Goal: Information Seeking & Learning: Learn about a topic

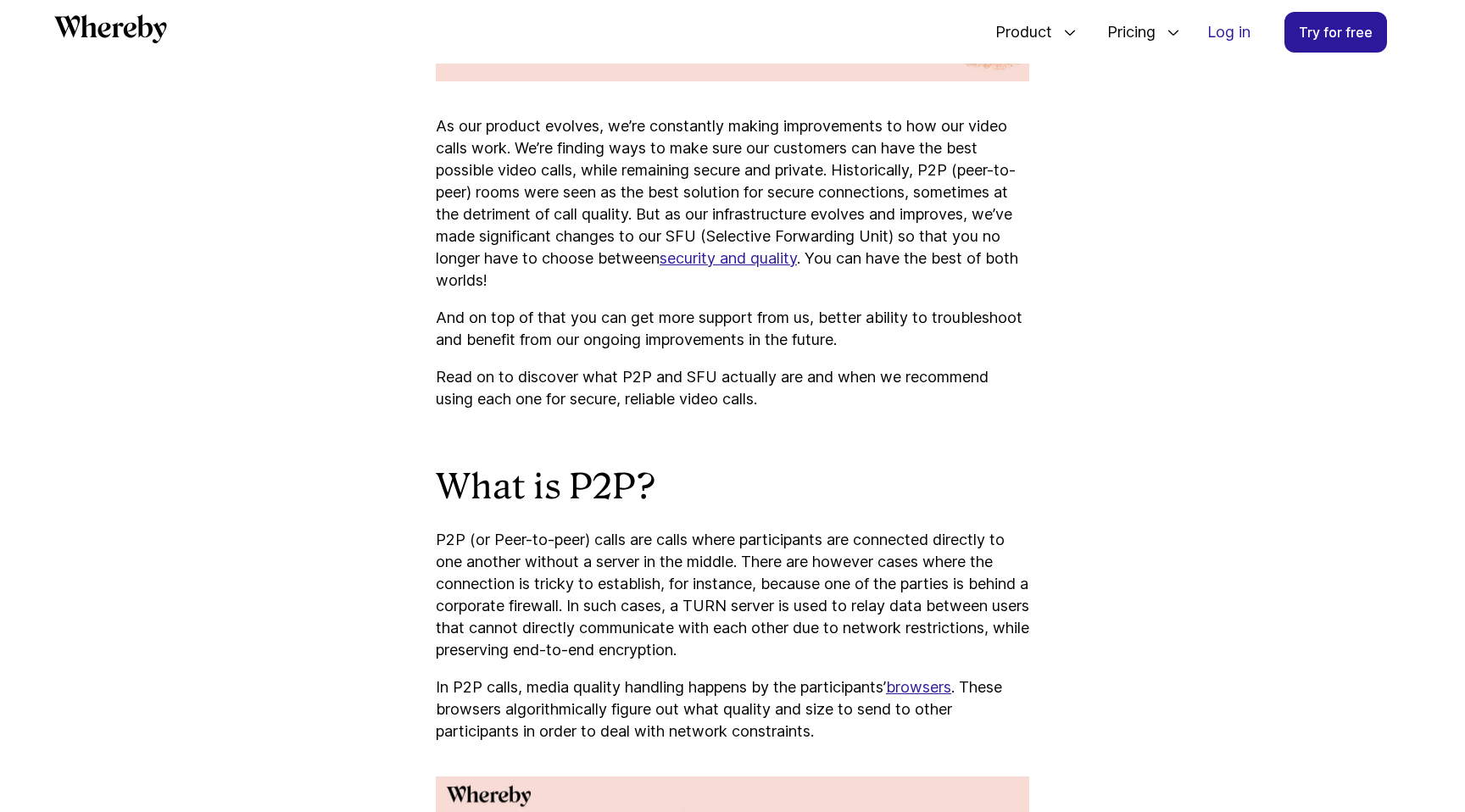
scroll to position [934, 0]
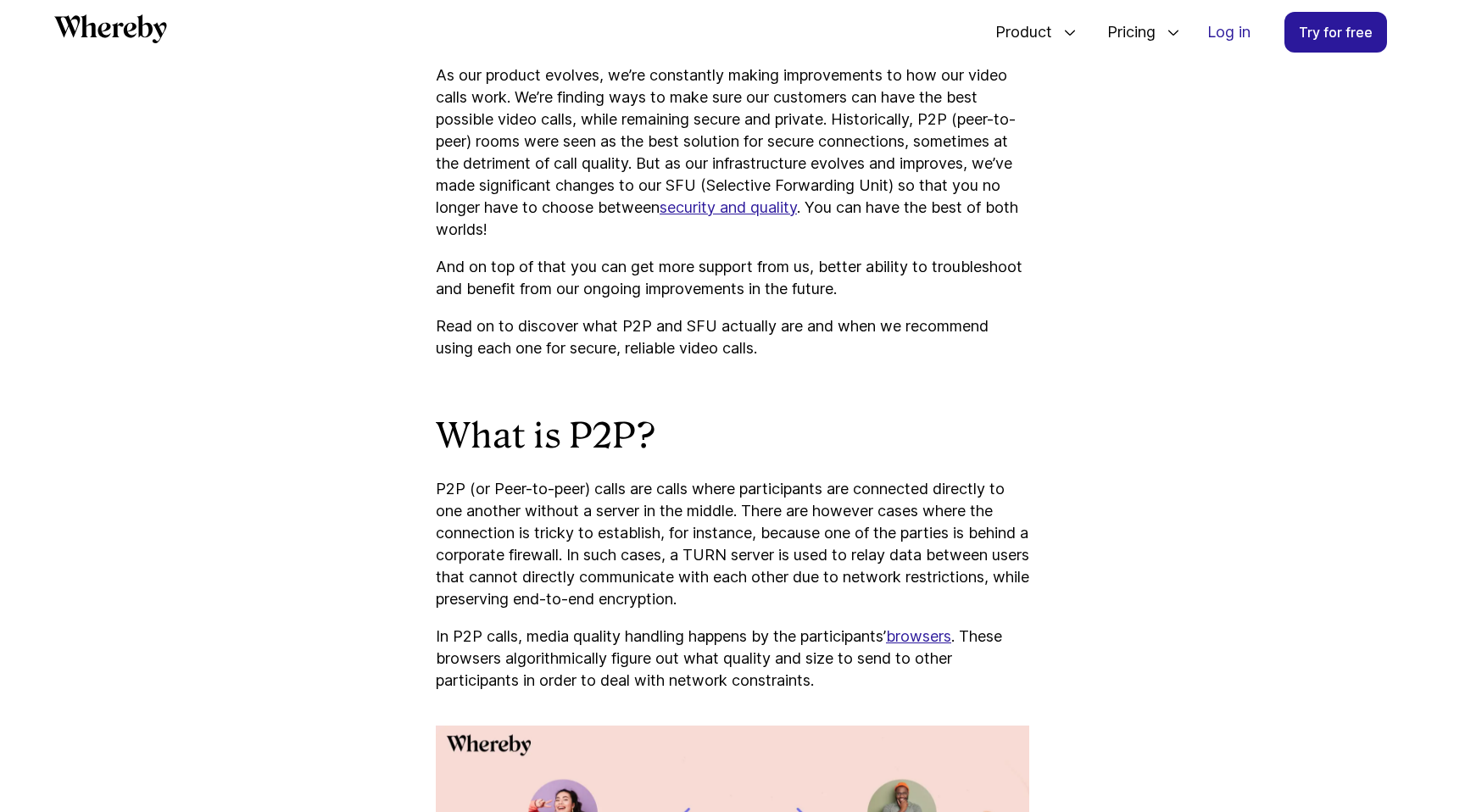
scroll to position [991, 0]
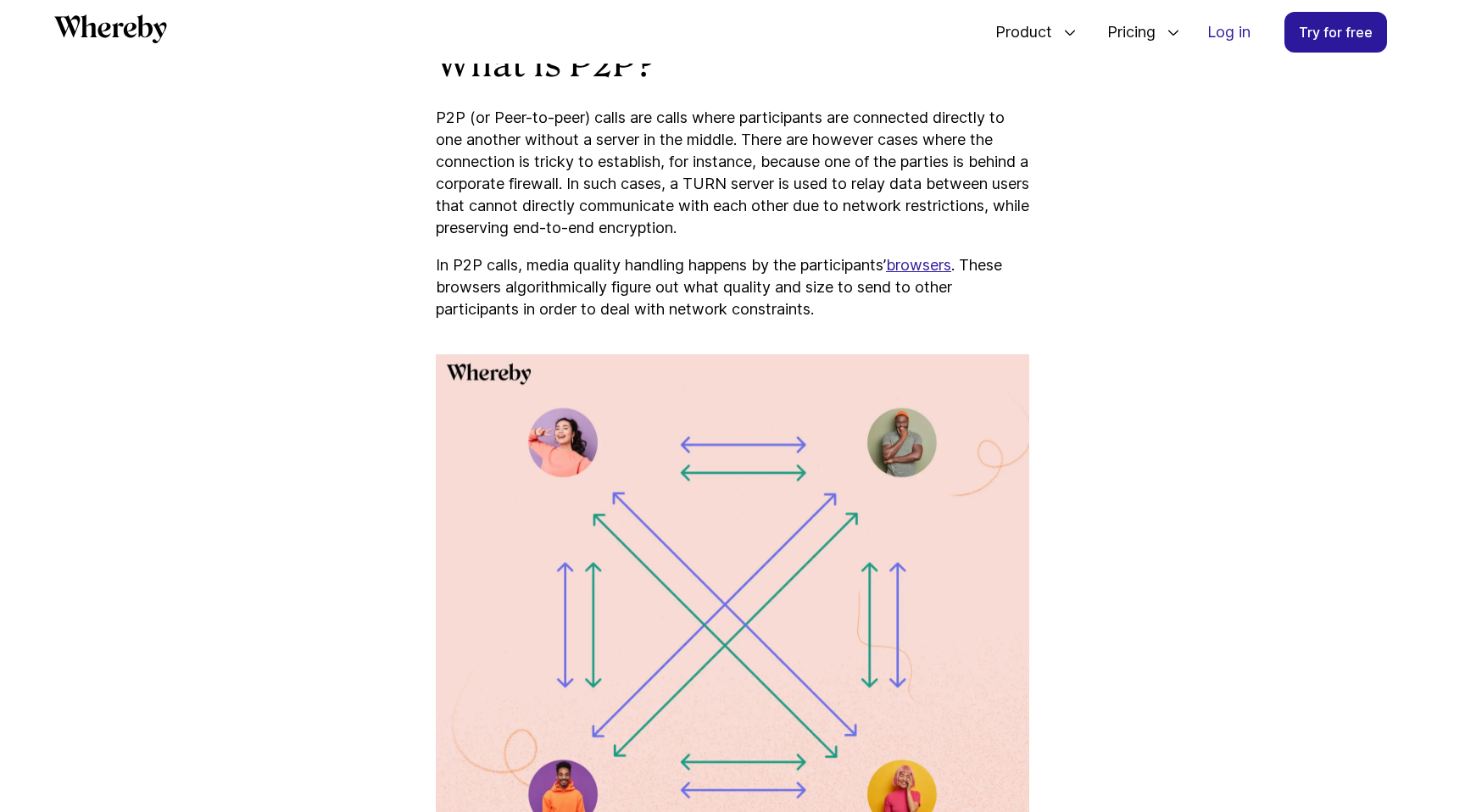
scroll to position [1357, 0]
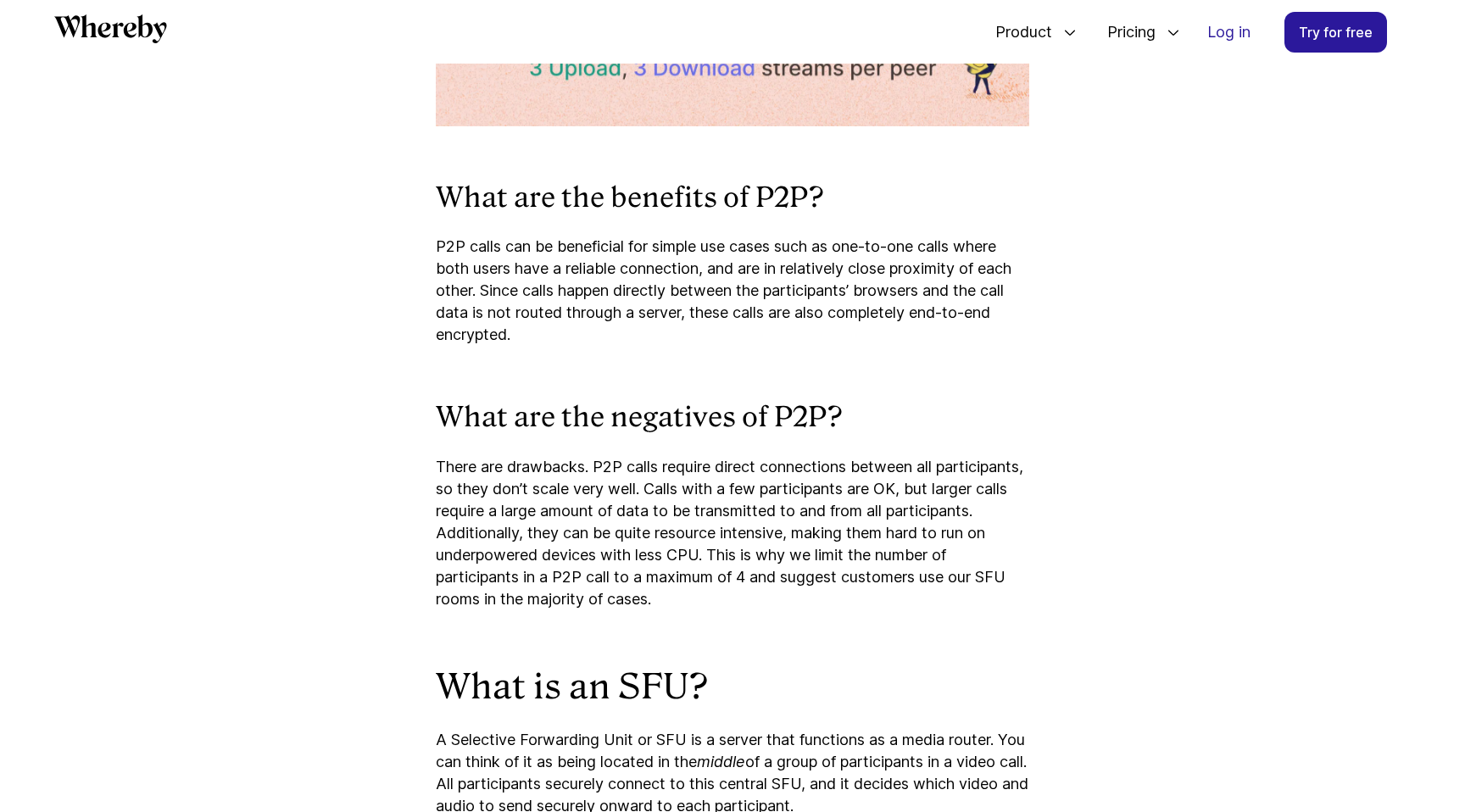
scroll to position [2264, 0]
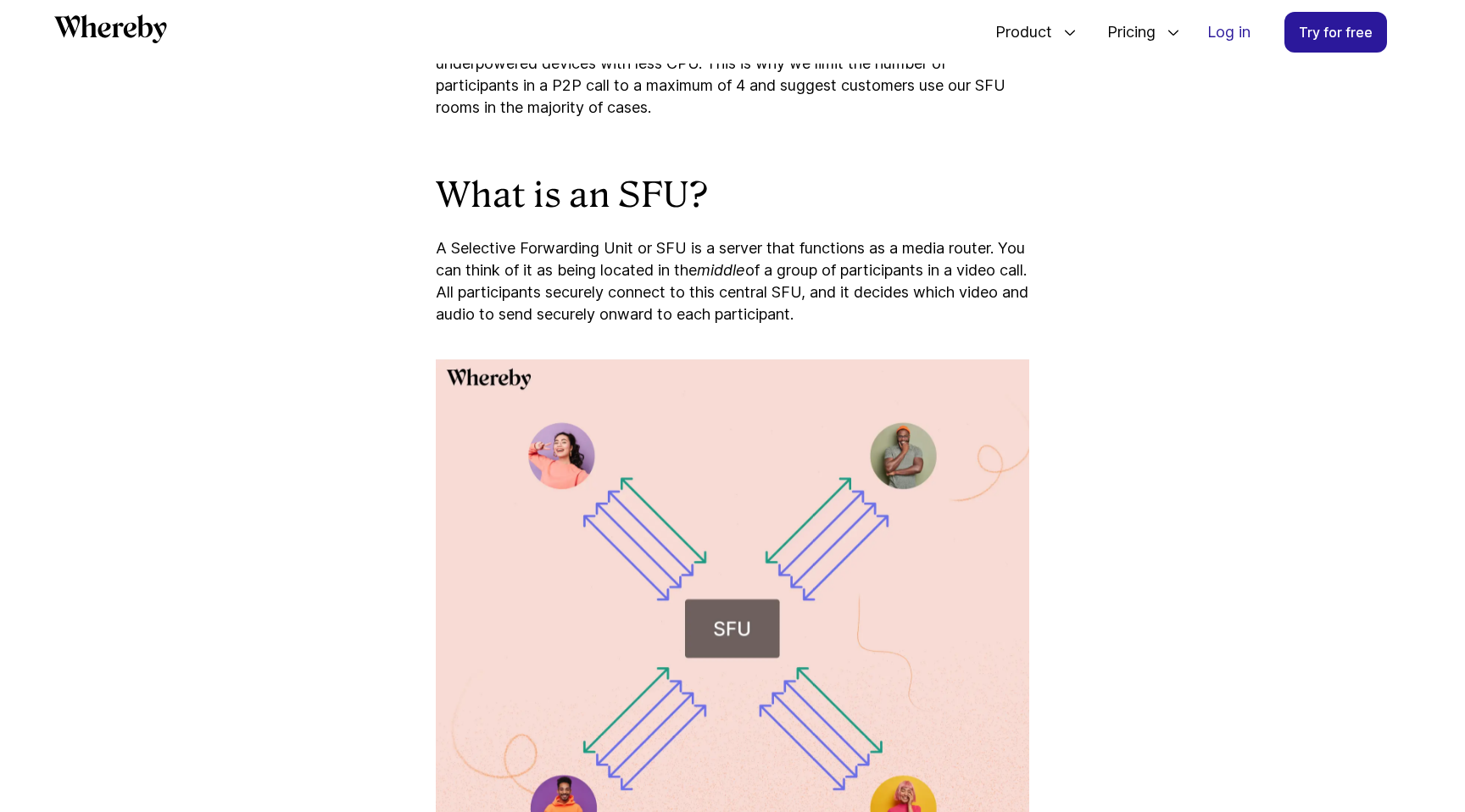
scroll to position [2669, 0]
click at [1190, 228] on article "P2P vs SFU Video Calls: Which is Best? Discover what P2P and SFU actually are a…" at bounding box center [732, 535] width 1017 height 5841
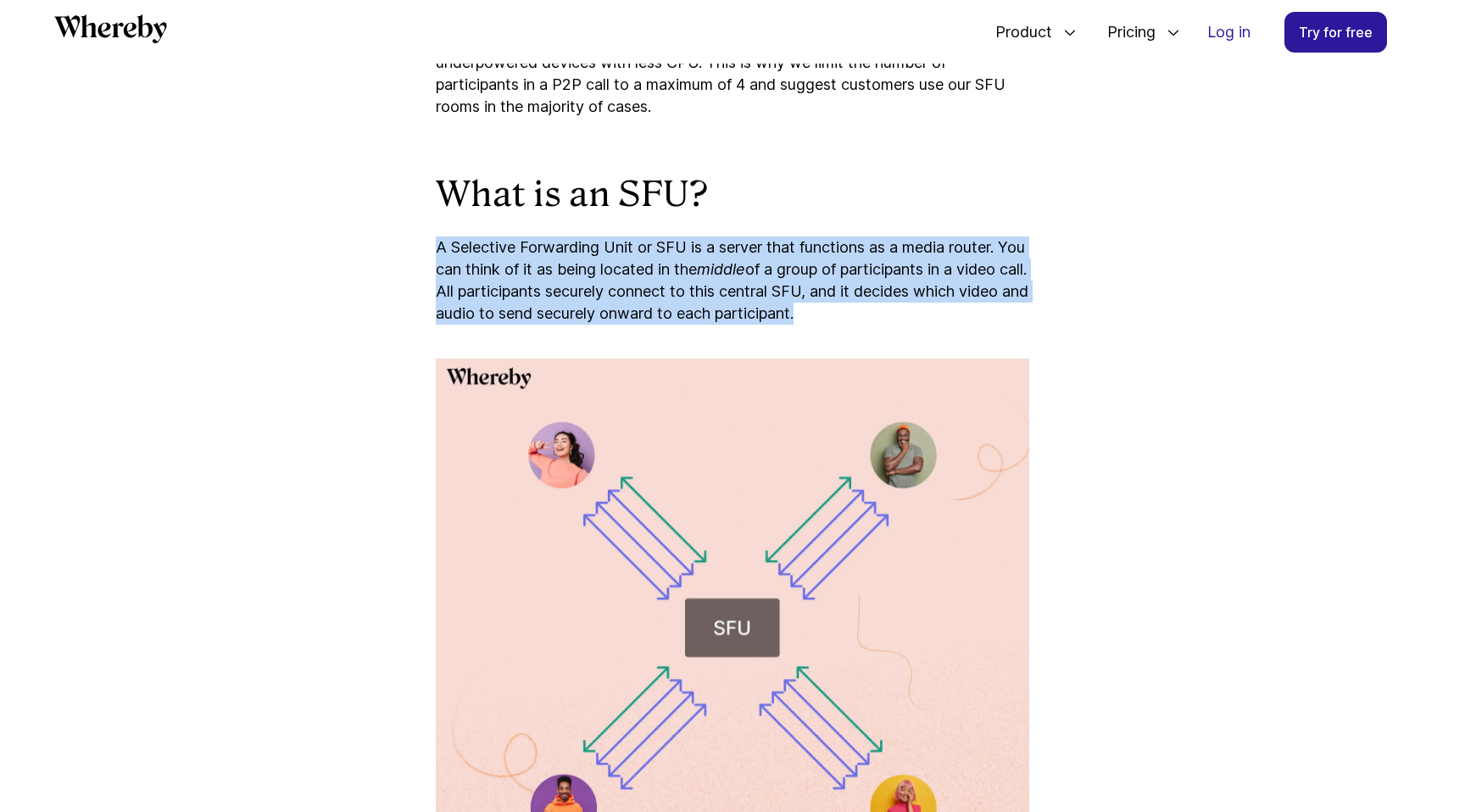
click at [1174, 298] on article "P2P vs SFU Video Calls: Which is Best? Discover what P2P and SFU actually are a…" at bounding box center [732, 535] width 1017 height 5841
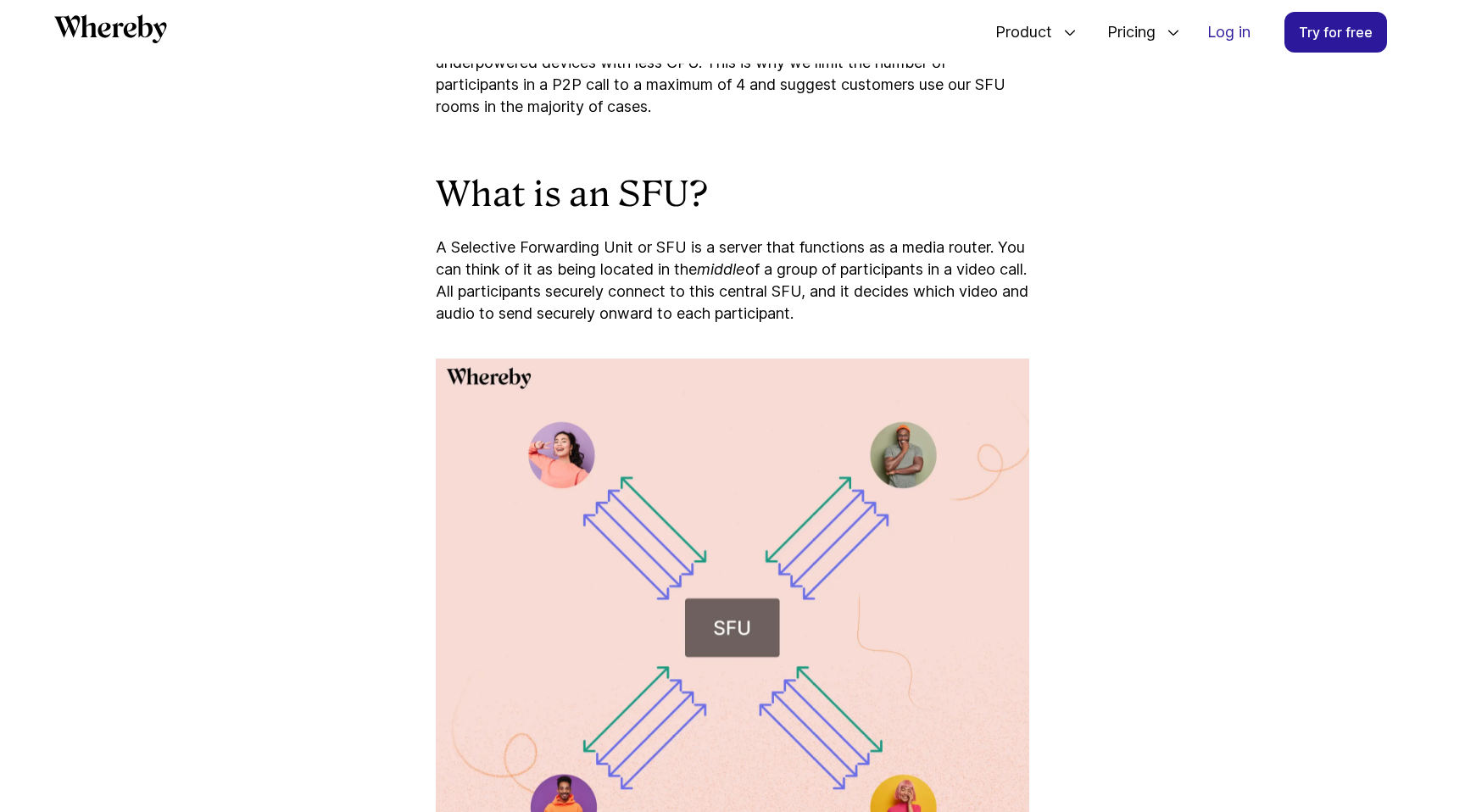
click at [1174, 298] on article "P2P vs SFU Video Calls: Which is Best? Discover what P2P and SFU actually are a…" at bounding box center [732, 535] width 1017 height 5841
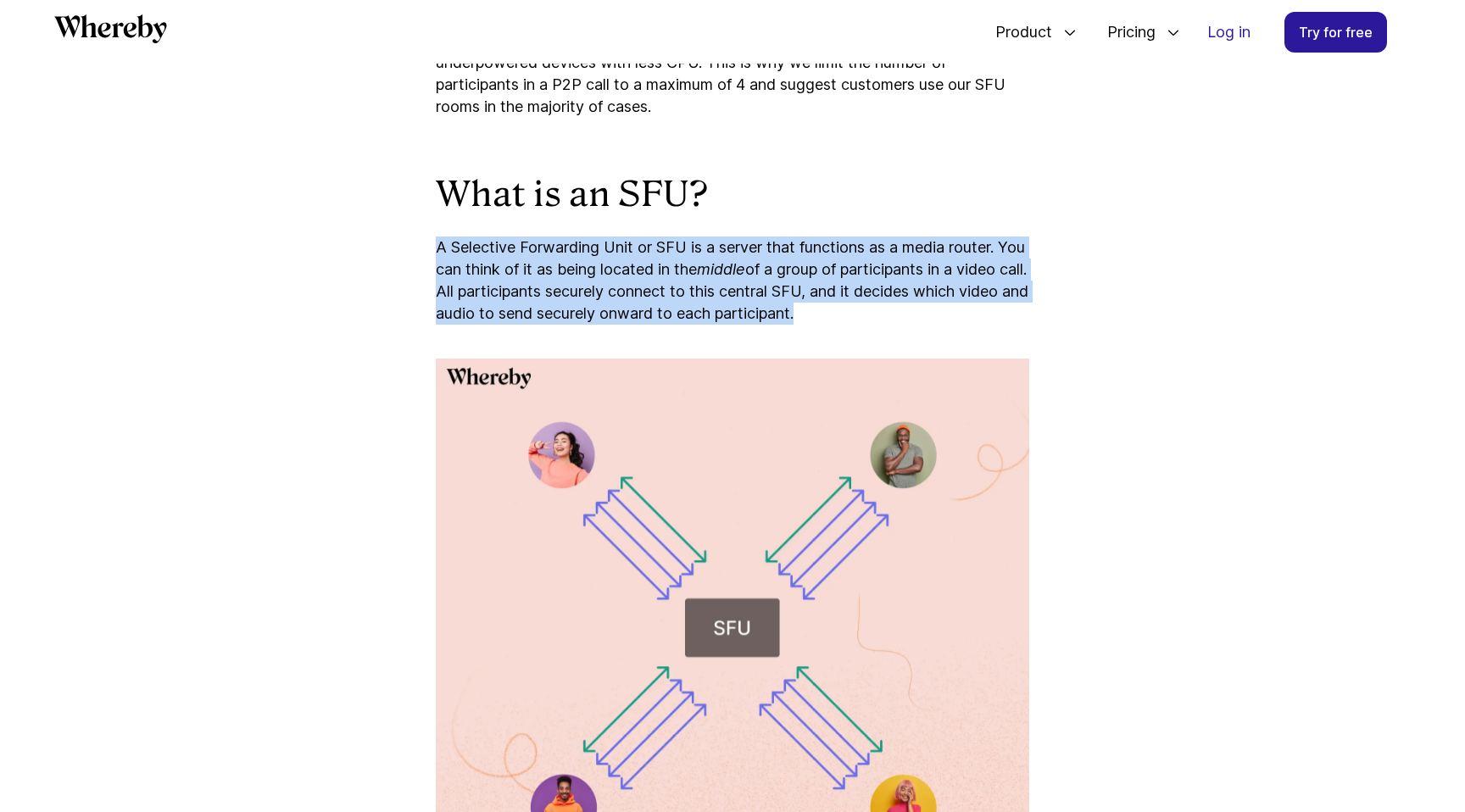
click at [1174, 298] on article "P2P vs SFU Video Calls: Which is Best? Discover what P2P and SFU actually are a…" at bounding box center [732, 535] width 1017 height 5841
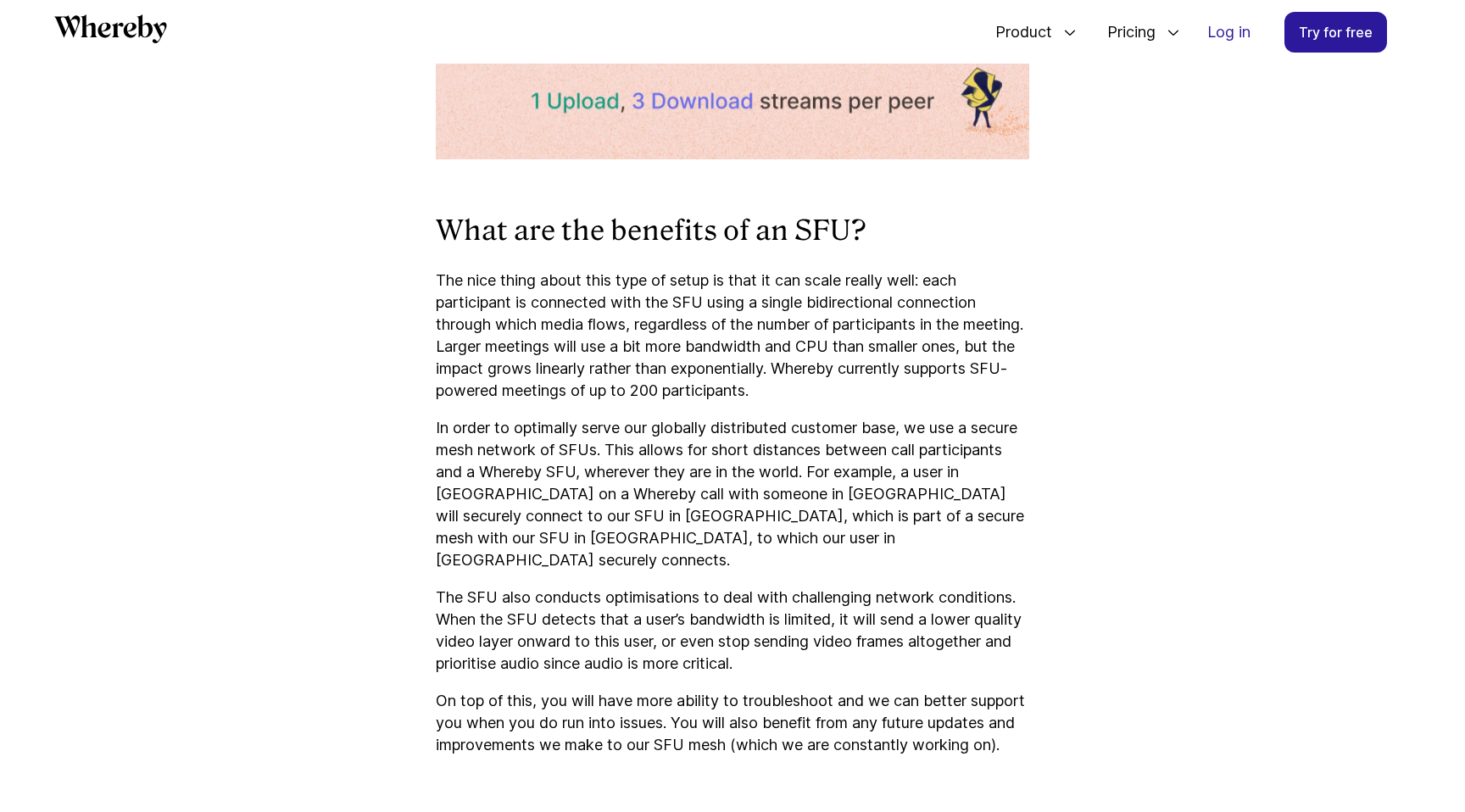
scroll to position [3463, 0]
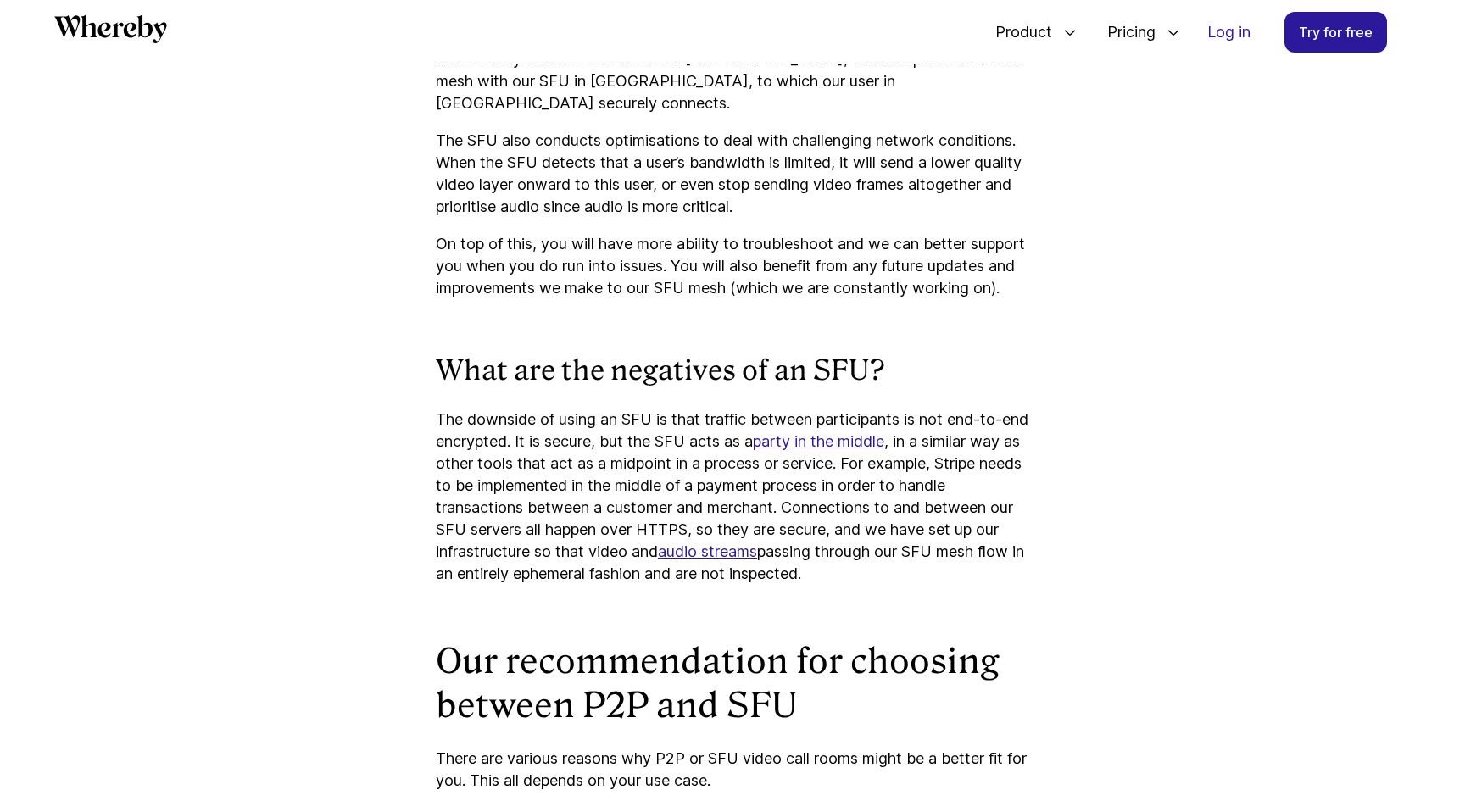
scroll to position [3920, 0]
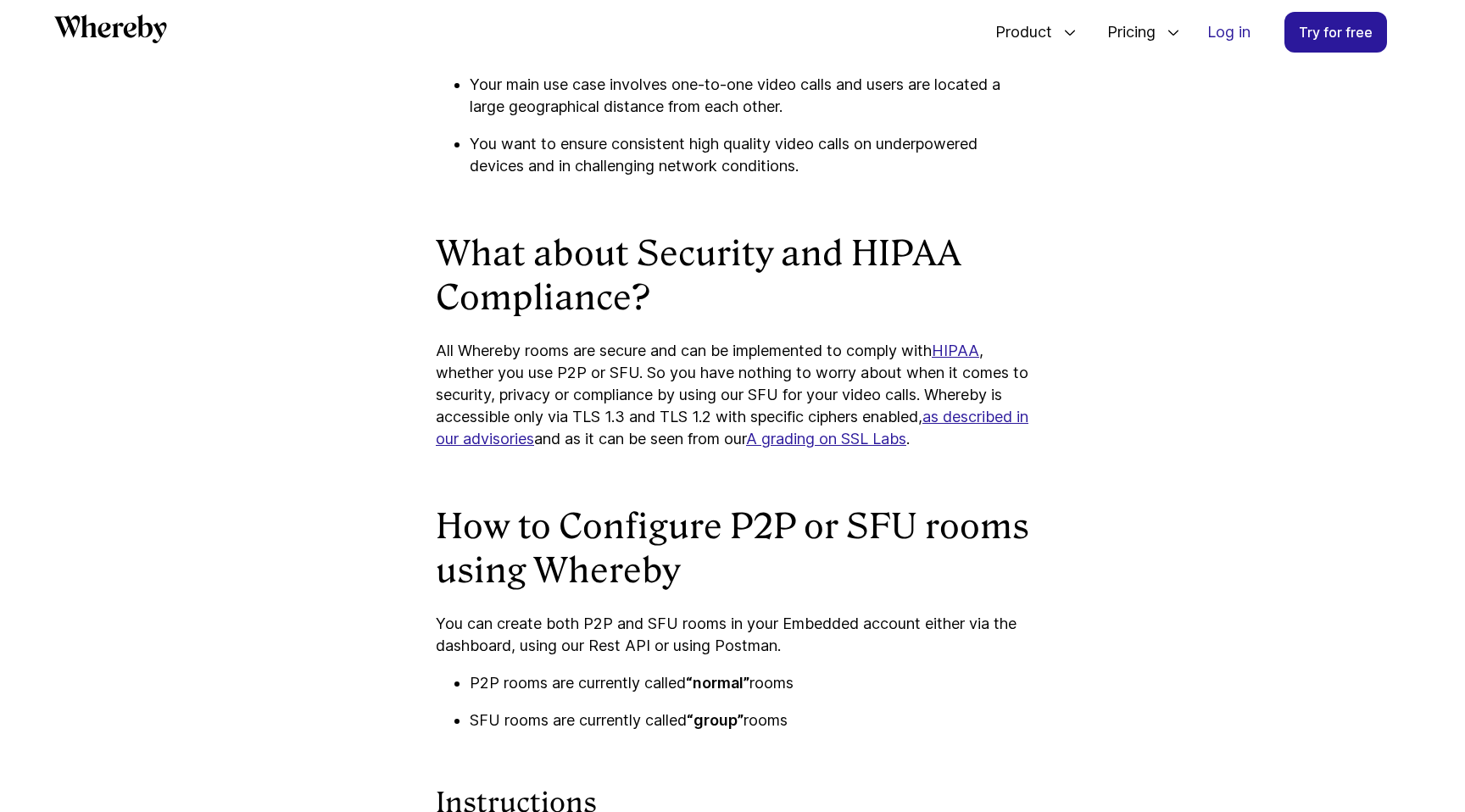
scroll to position [5082, 0]
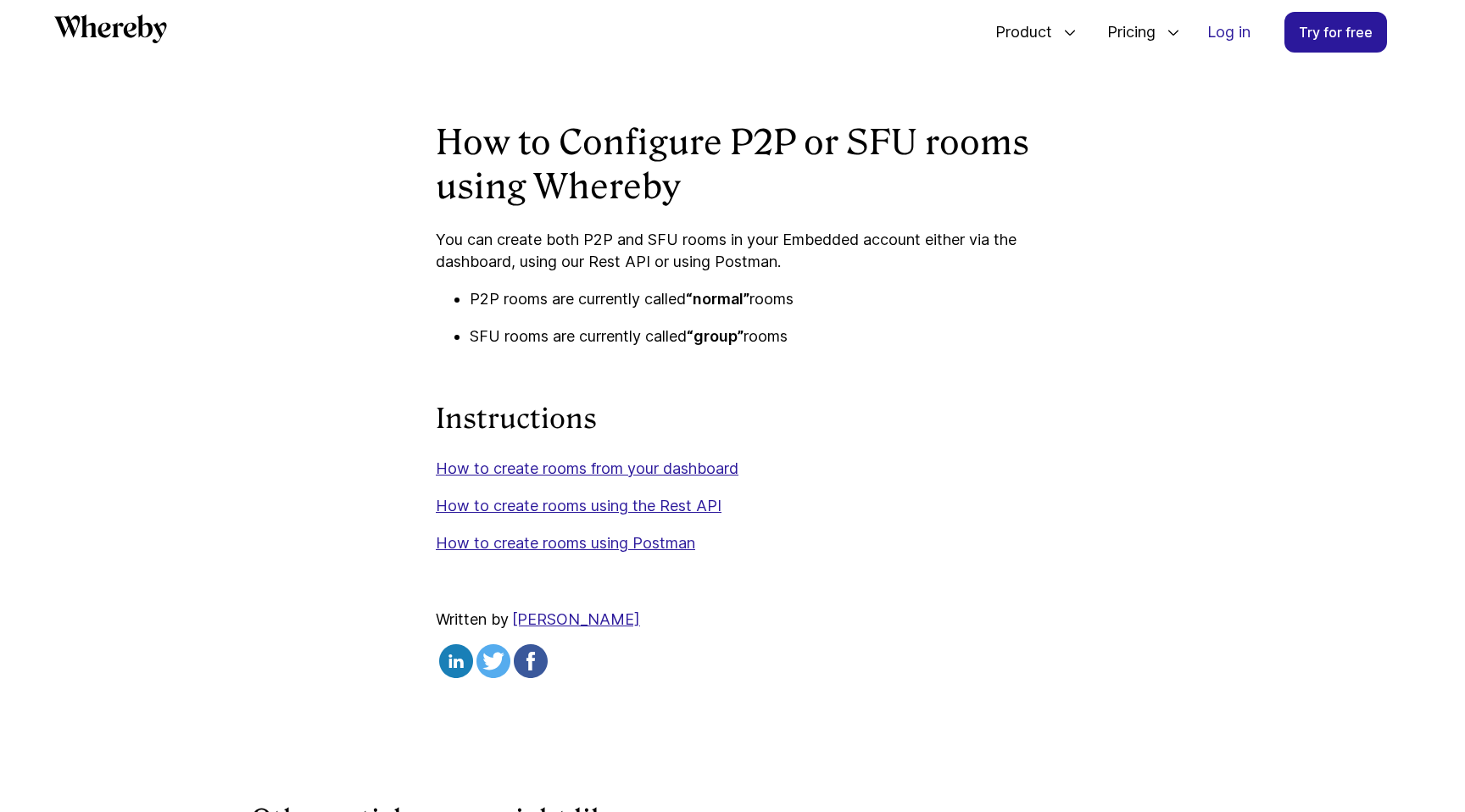
scroll to position [5362, 0]
